Goal: Task Accomplishment & Management: Complete application form

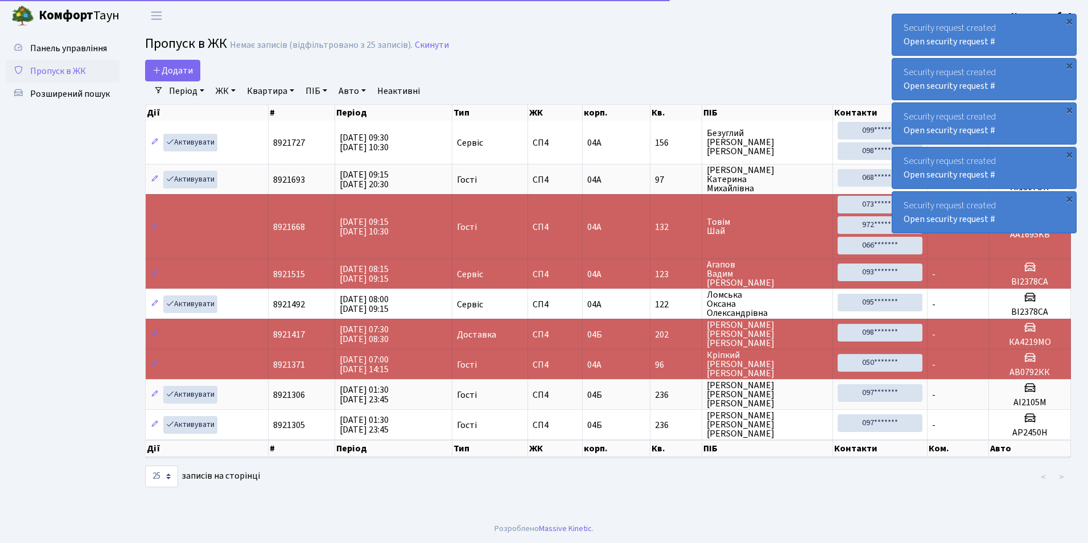
select select "25"
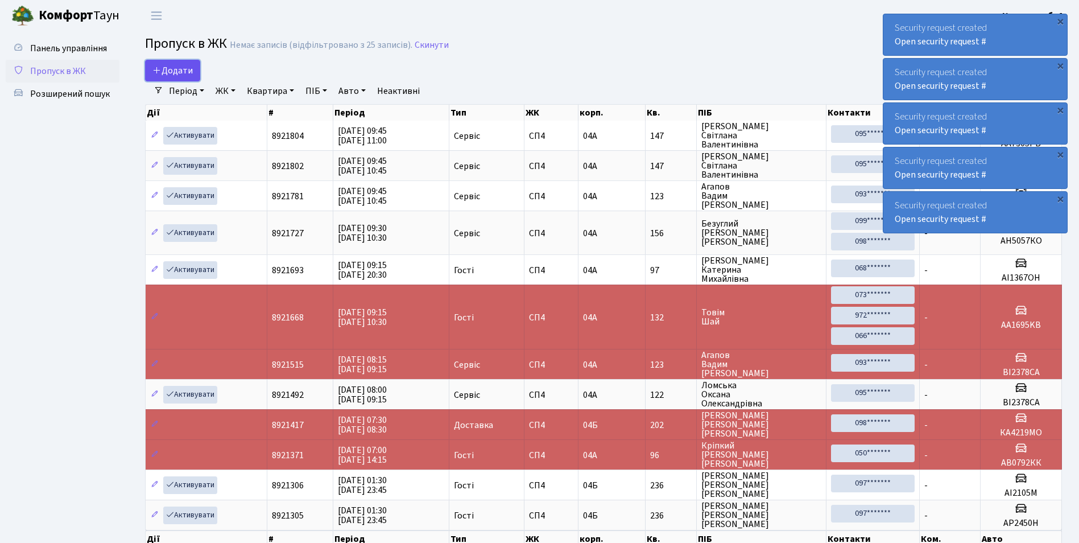
click at [158, 80] on link "Додати" at bounding box center [172, 71] width 55 height 22
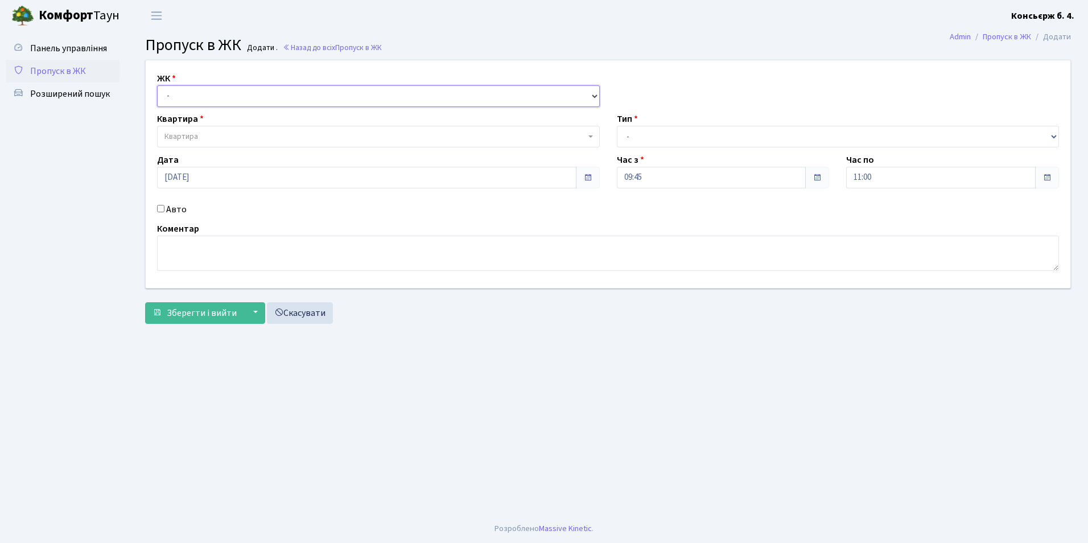
click at [205, 97] on select "- СП4, Столичне шосе, 5" at bounding box center [378, 96] width 443 height 22
select select "325"
click at [157, 85] on select "- СП4, Столичне шосе, 5" at bounding box center [378, 96] width 443 height 22
select select
click at [207, 131] on span "Квартира" at bounding box center [374, 136] width 421 height 11
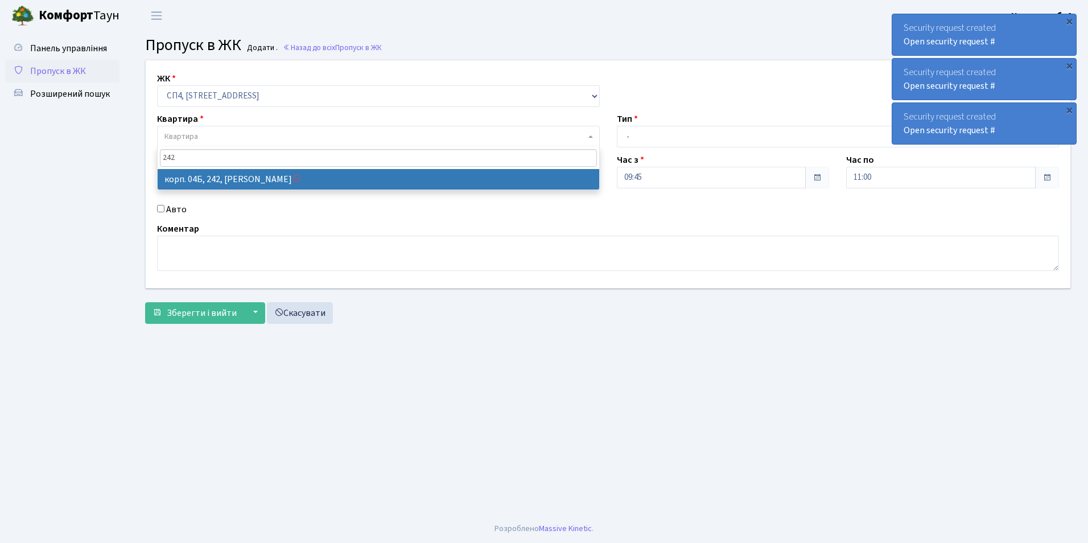
click at [265, 162] on input "242" at bounding box center [378, 158] width 437 height 18
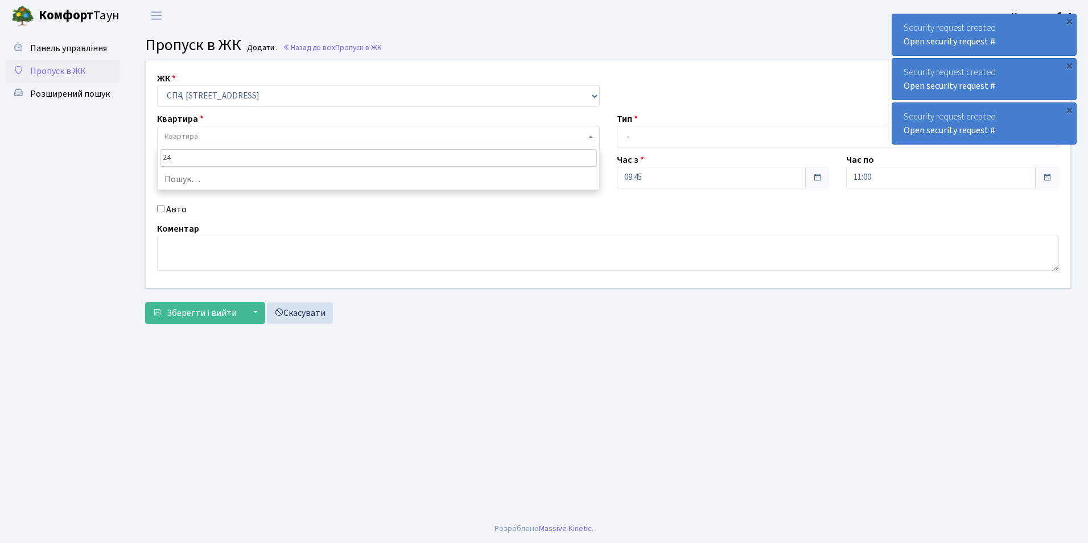
type input "2"
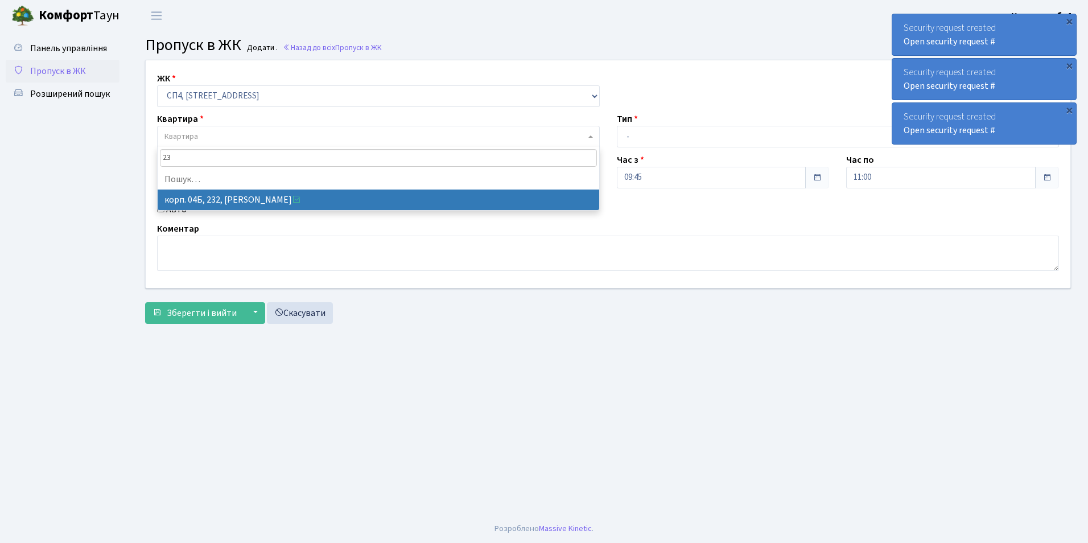
type input "2"
type input "="
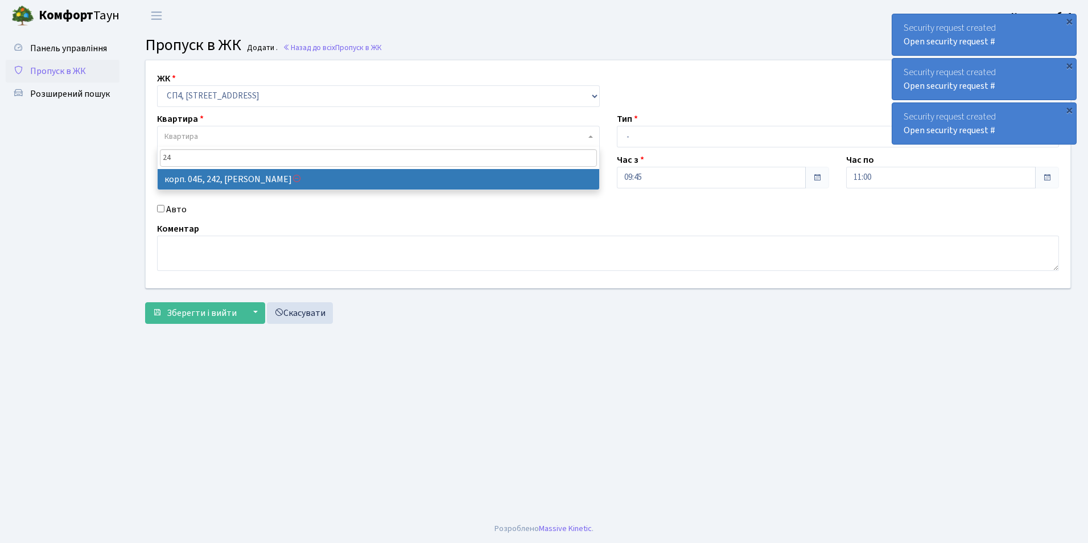
type input "2"
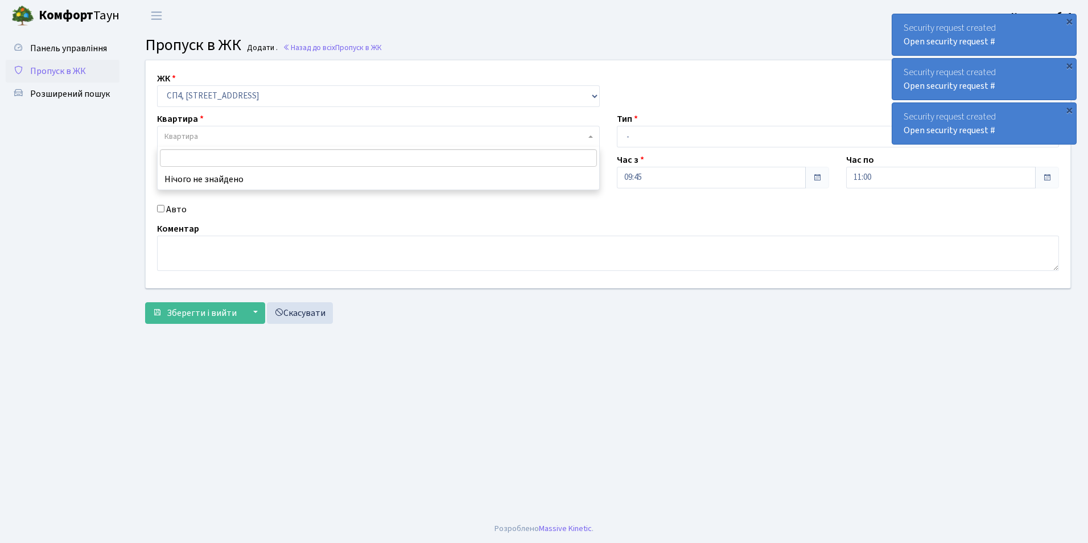
click at [218, 166] on input "search" at bounding box center [378, 158] width 437 height 18
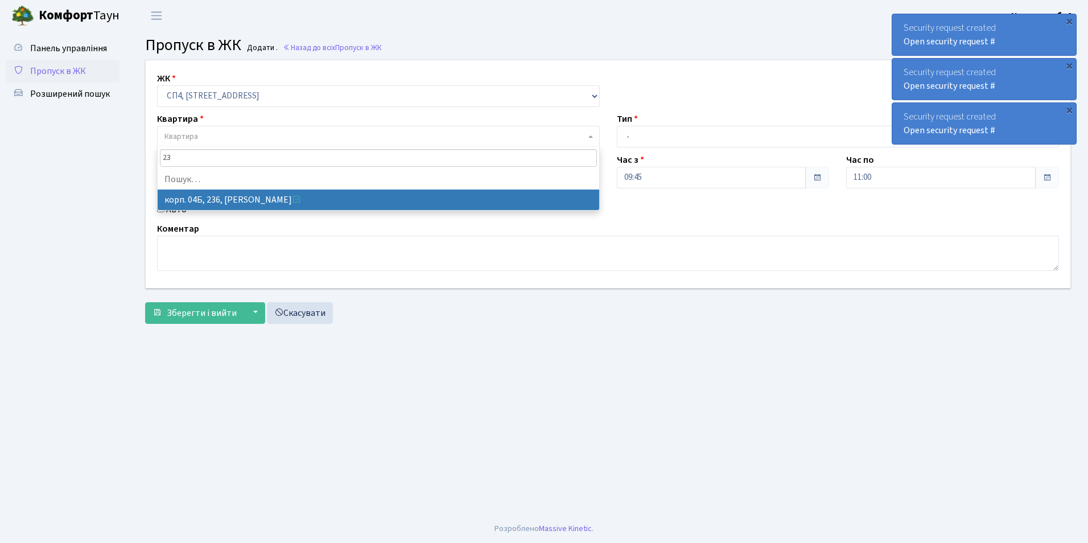
type input "2"
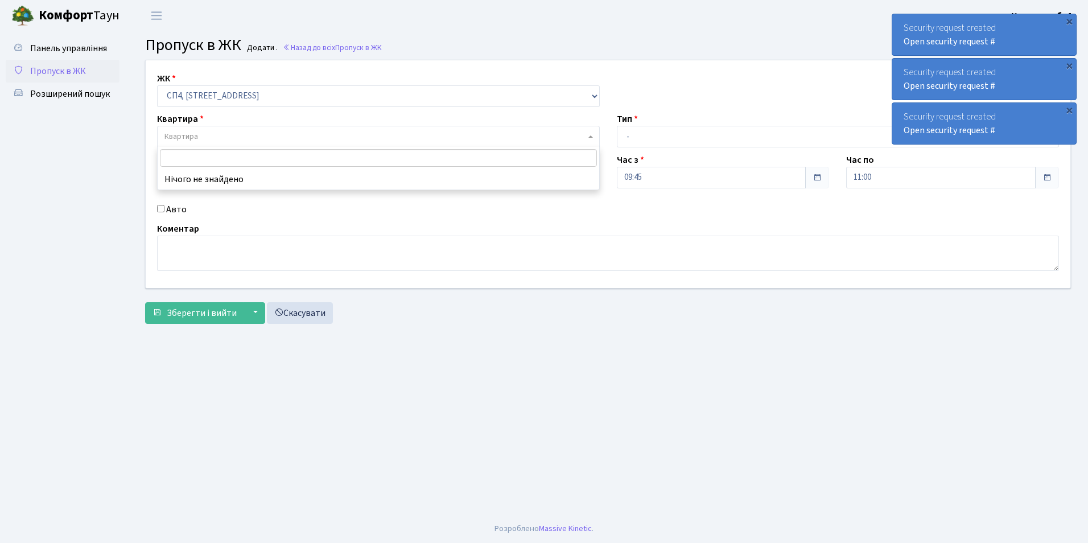
click at [286, 164] on input "search" at bounding box center [378, 158] width 437 height 18
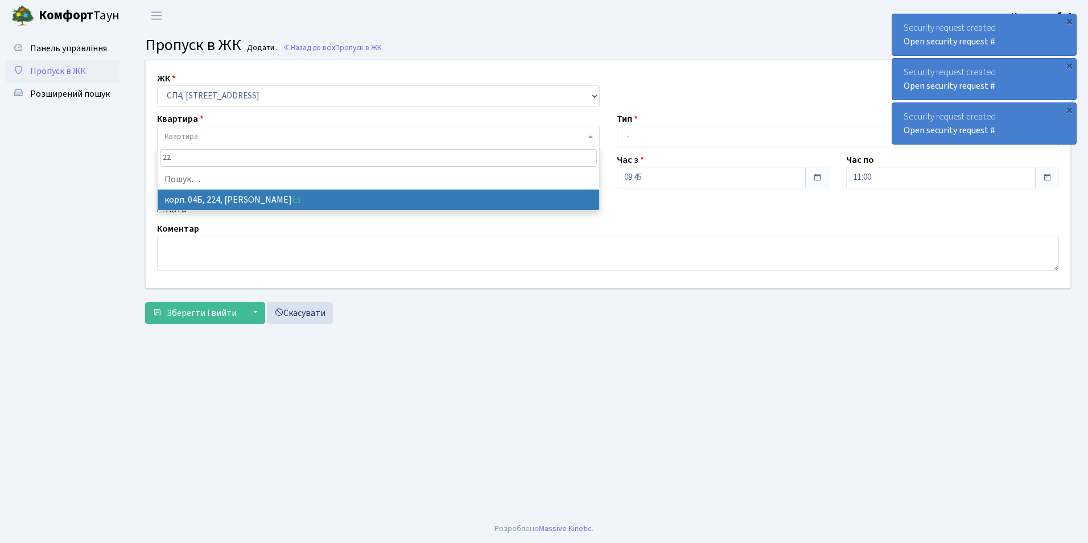
type input "2"
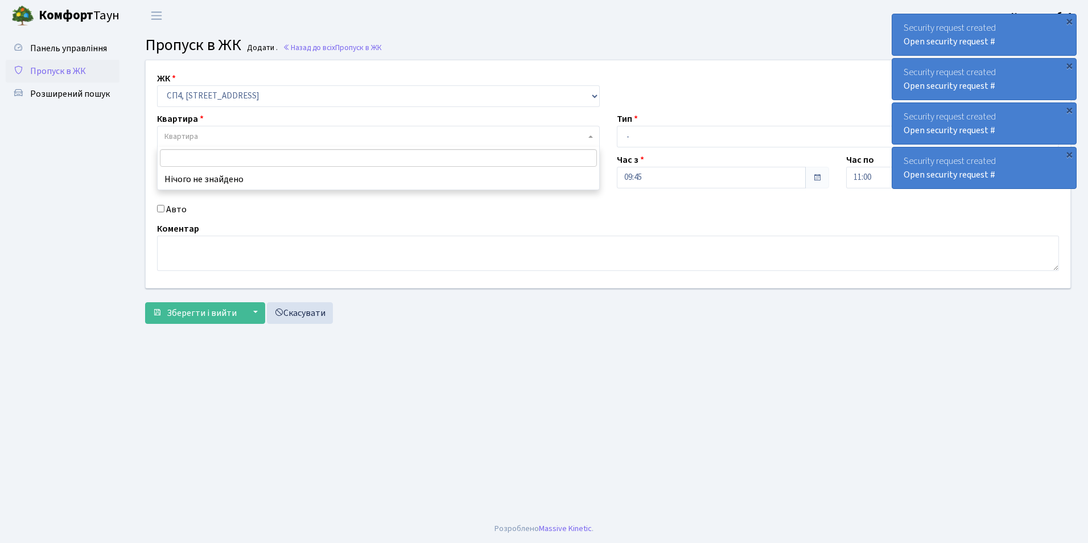
click at [85, 76] on link "Пропуск в ЖК" at bounding box center [63, 71] width 114 height 23
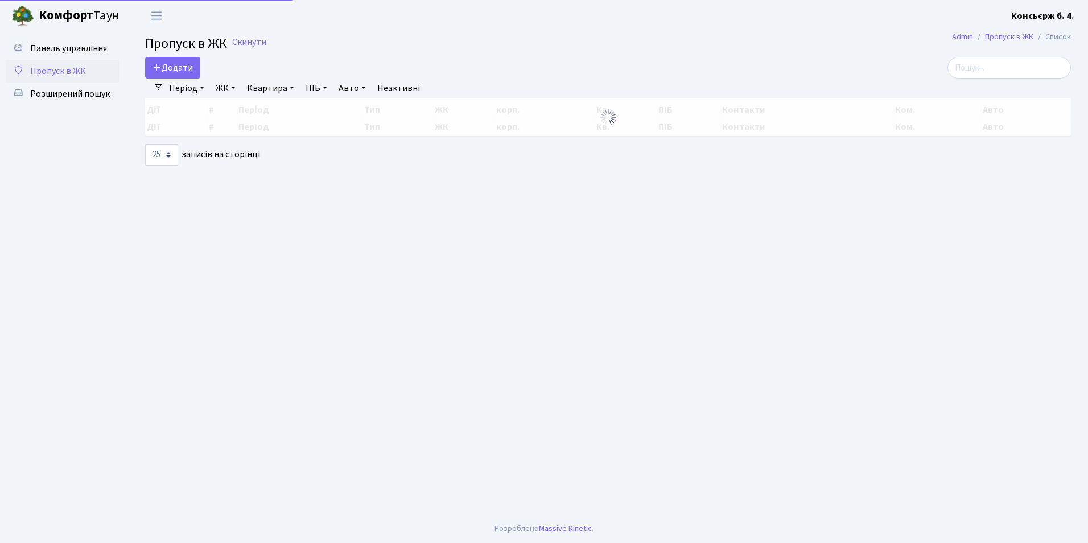
select select "25"
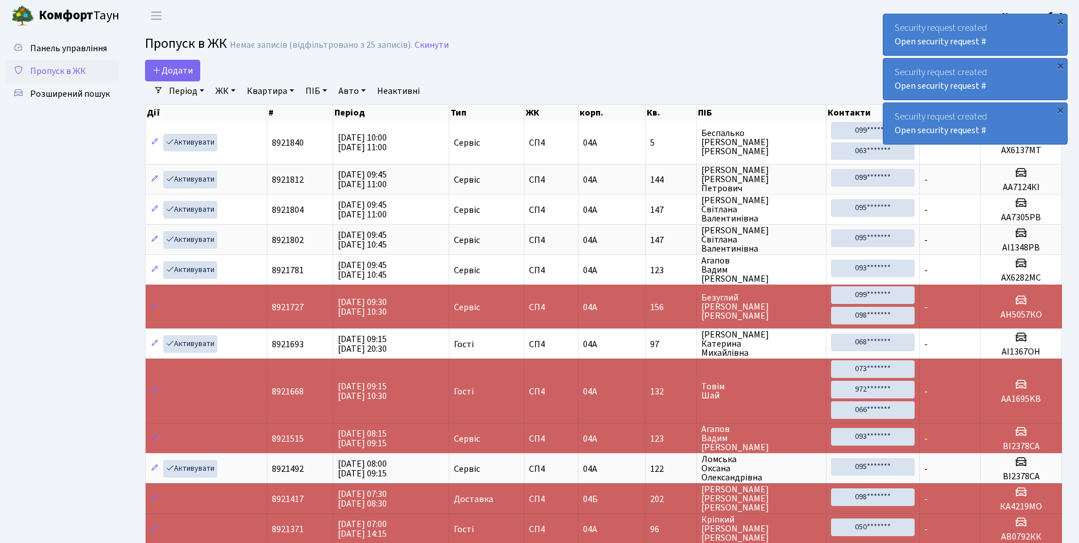
click at [5, 32] on div "Панель управління Пропуск в ЖК Розширений пошук" at bounding box center [64, 341] width 128 height 621
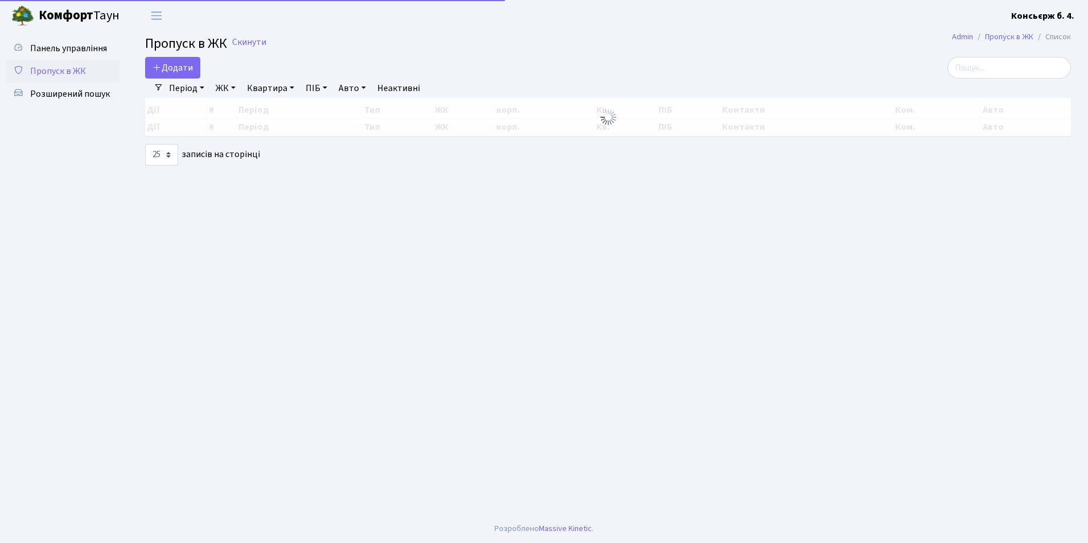
select select "25"
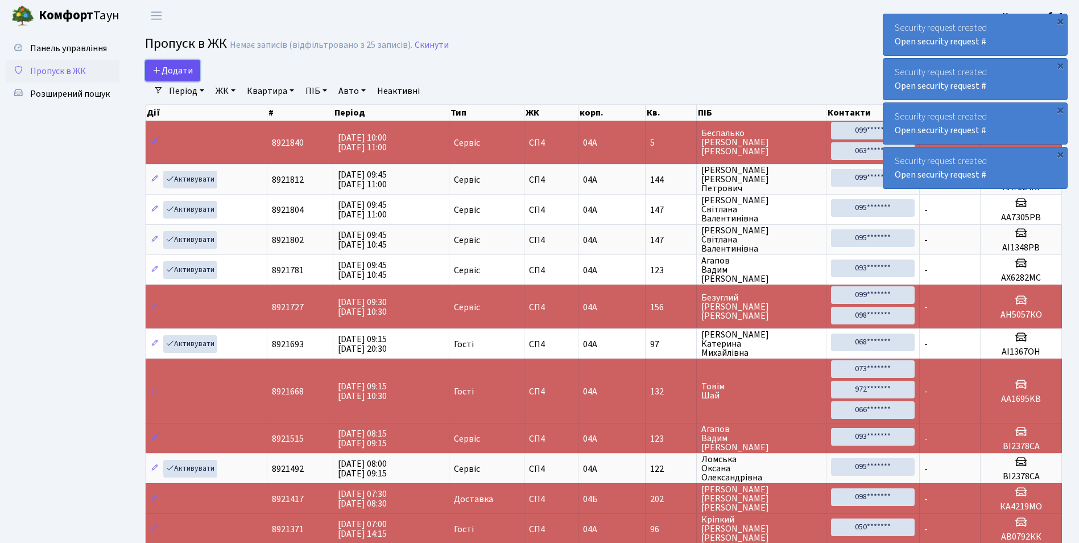
click at [162, 71] on span "Додати" at bounding box center [172, 70] width 40 height 13
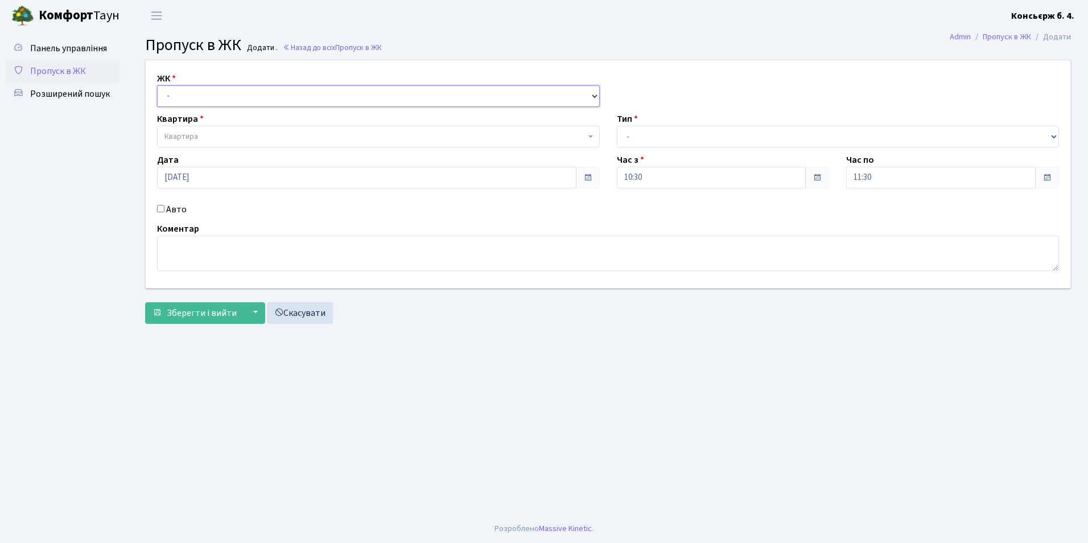
click at [210, 98] on select "- СП4, Столичне шосе, 5" at bounding box center [378, 96] width 443 height 22
select select "325"
click at [157, 85] on select "- СП4, Столичне шосе, 5" at bounding box center [378, 96] width 443 height 22
select select
click at [220, 133] on span "Квартира" at bounding box center [374, 136] width 421 height 11
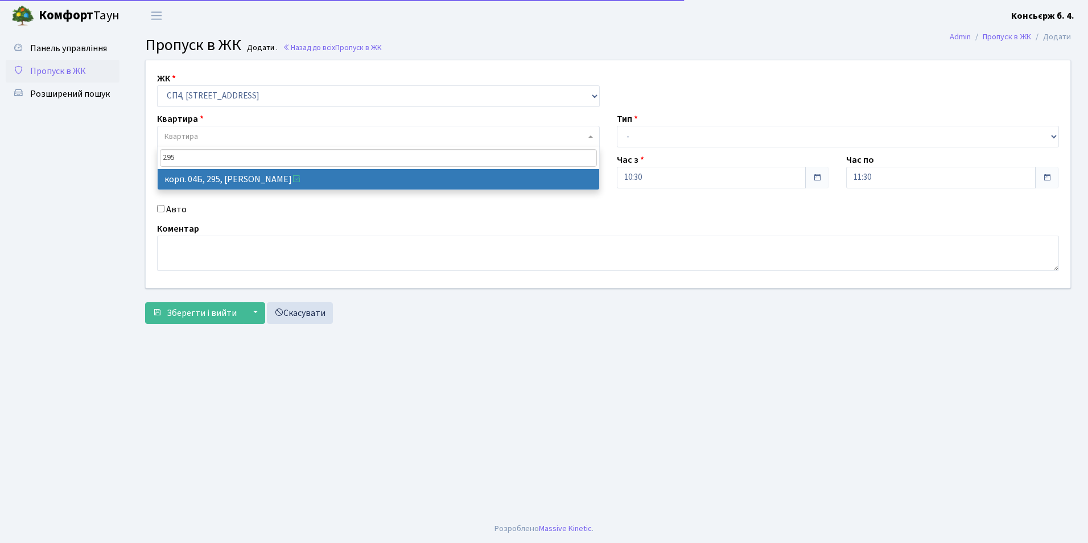
type input "295"
select select "21323"
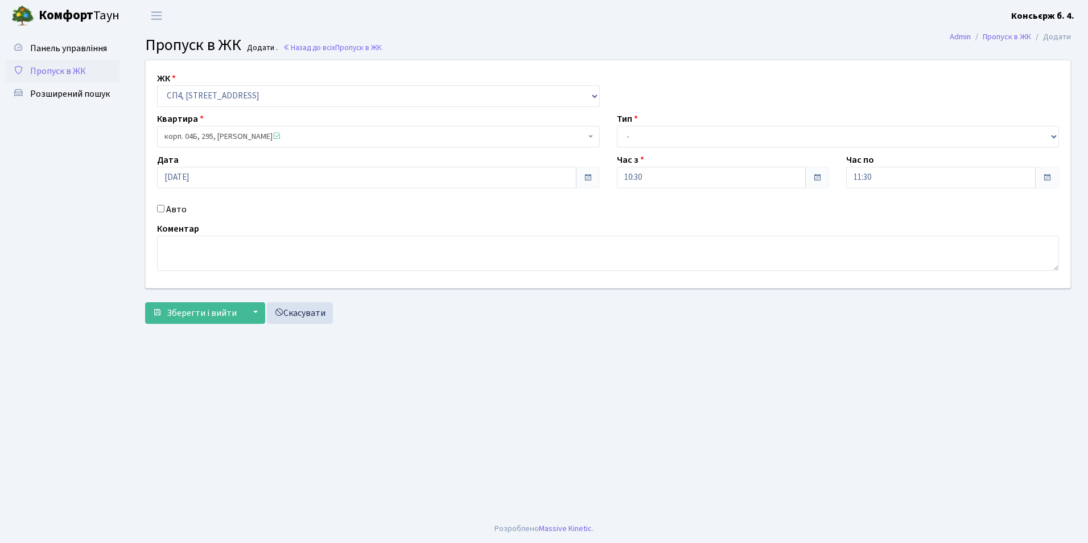
click at [158, 208] on input "Авто" at bounding box center [160, 208] width 7 height 7
checkbox input "true"
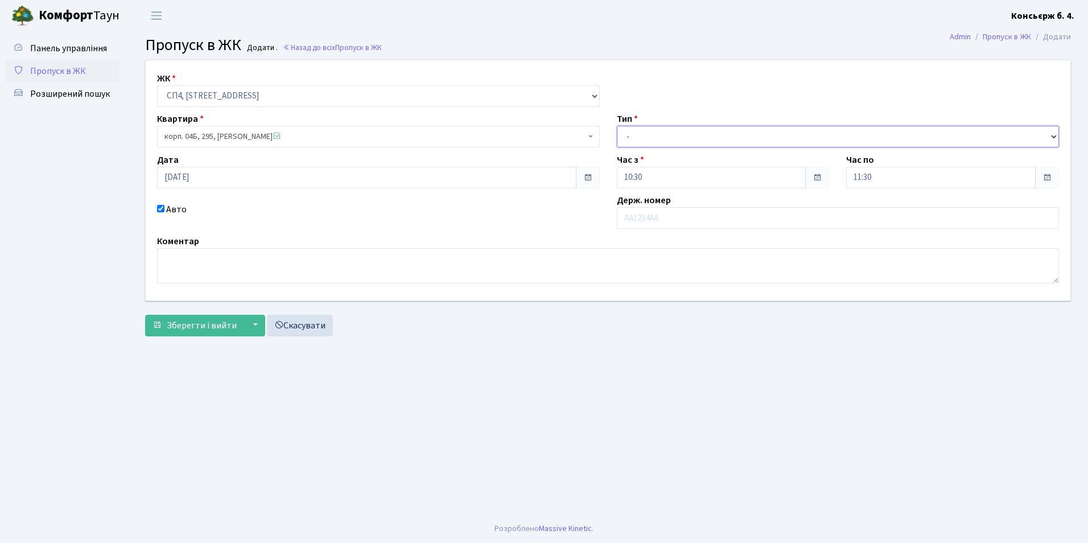
click at [727, 131] on select "- Доставка Таксі Гості Сервіс" at bounding box center [838, 137] width 443 height 22
select select "1"
click at [617, 126] on select "- Доставка Таксі Гості Сервіс" at bounding box center [838, 137] width 443 height 22
click at [708, 222] on input "text" at bounding box center [838, 218] width 443 height 22
type input "АА6940ХС"
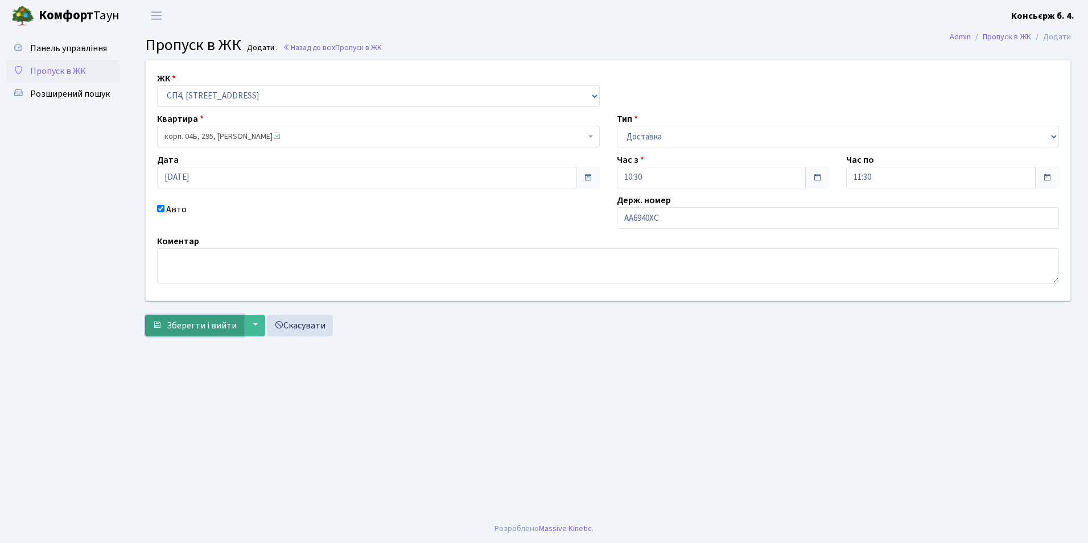
click at [192, 319] on span "Зберегти і вийти" at bounding box center [202, 325] width 70 height 13
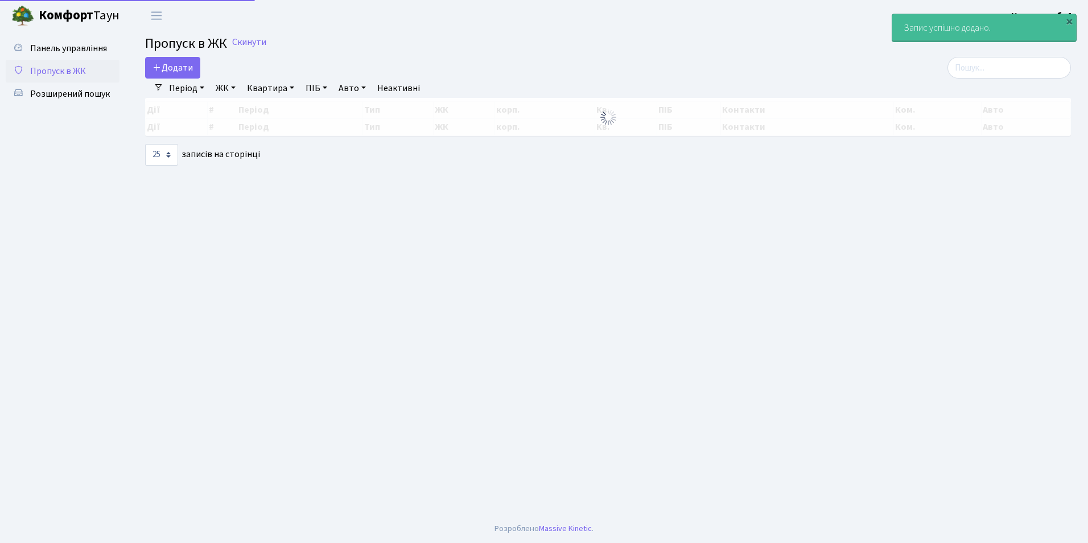
select select "25"
